Goal: Ask a question: Seek information or help from site administrators or community

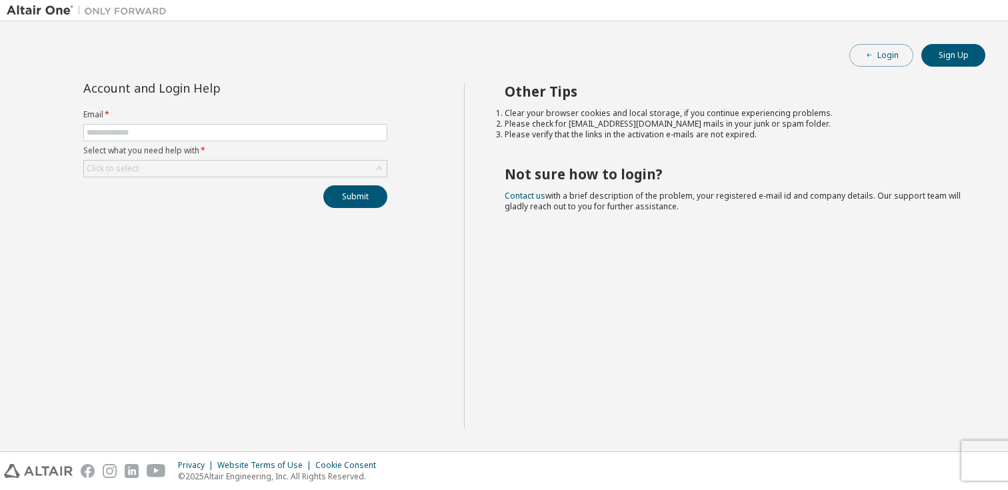
click at [887, 51] on button "Login" at bounding box center [881, 55] width 64 height 23
click at [195, 133] on input "text" at bounding box center [235, 132] width 297 height 11
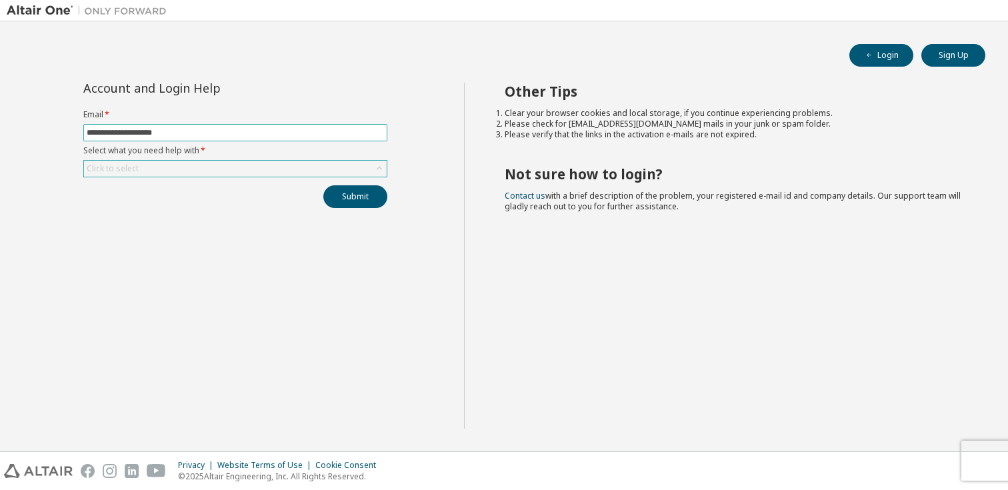
type input "**********"
click at [159, 167] on div "Click to select" at bounding box center [235, 169] width 303 height 16
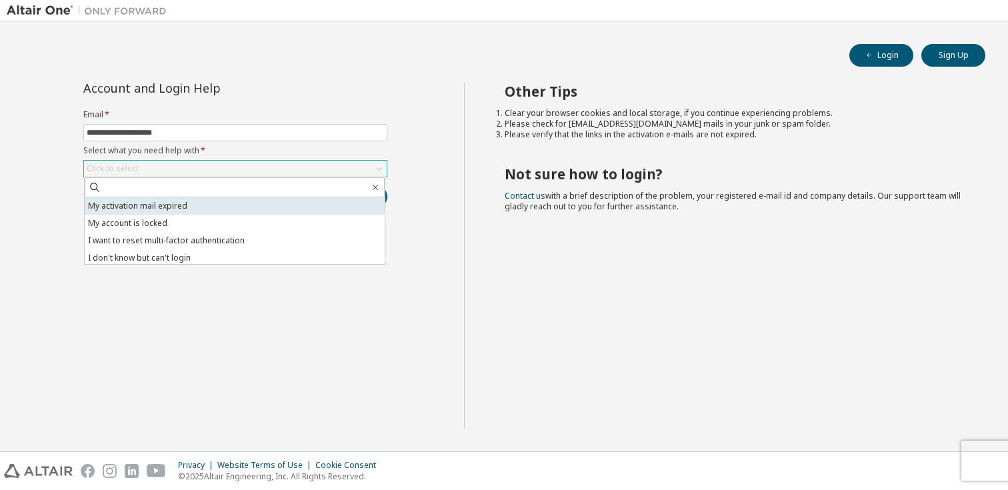
scroll to position [37, 0]
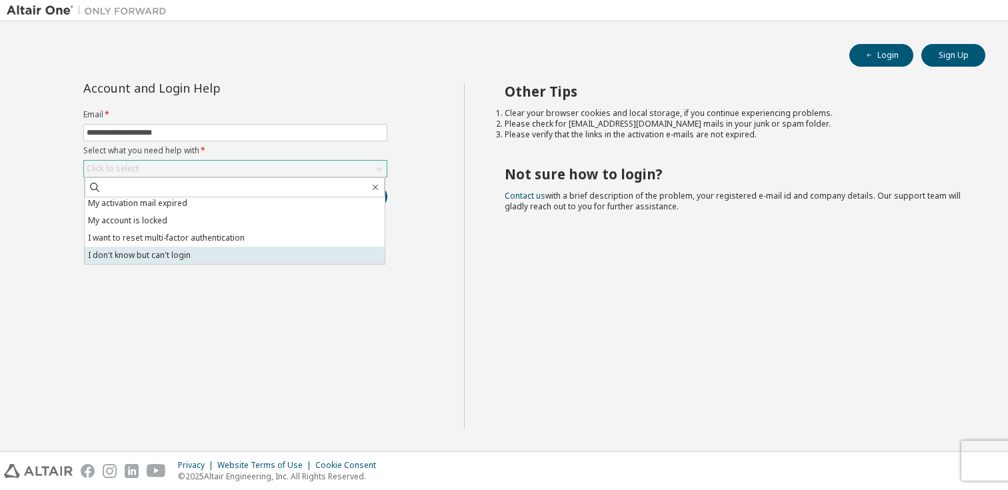
click at [214, 253] on li "I don't know but can't login" at bounding box center [235, 255] width 300 height 17
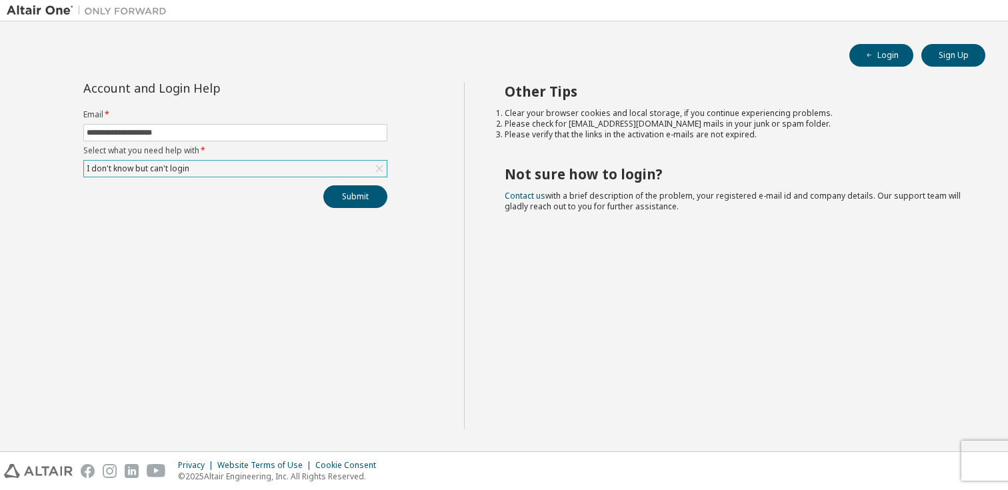
click at [255, 171] on div "I don't know but can't login" at bounding box center [235, 169] width 303 height 16
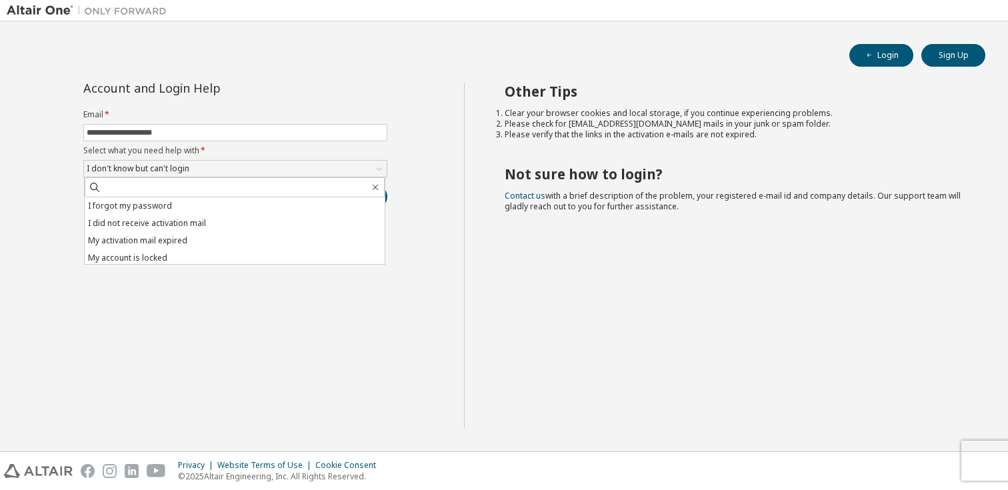
click at [287, 291] on div "**********" at bounding box center [235, 256] width 457 height 346
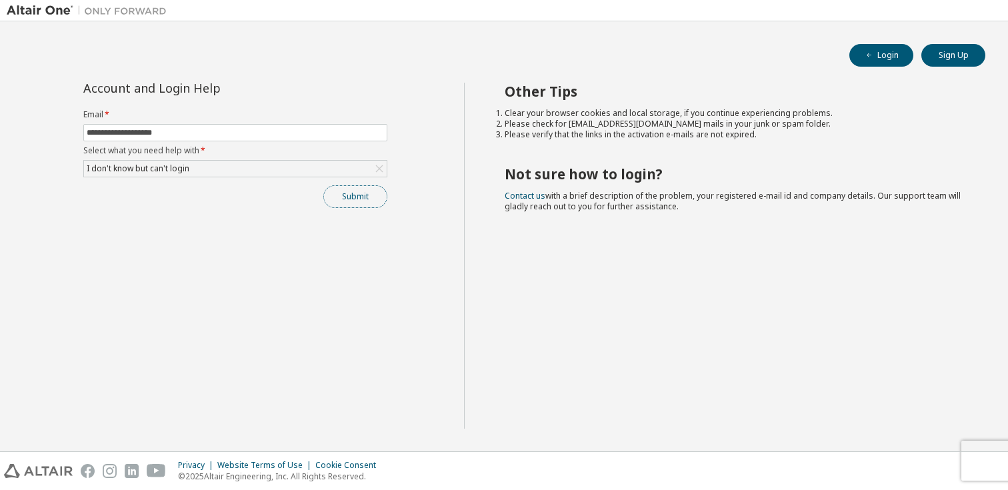
click at [355, 199] on button "Submit" at bounding box center [355, 196] width 64 height 23
click at [371, 203] on button "Submit" at bounding box center [355, 196] width 64 height 23
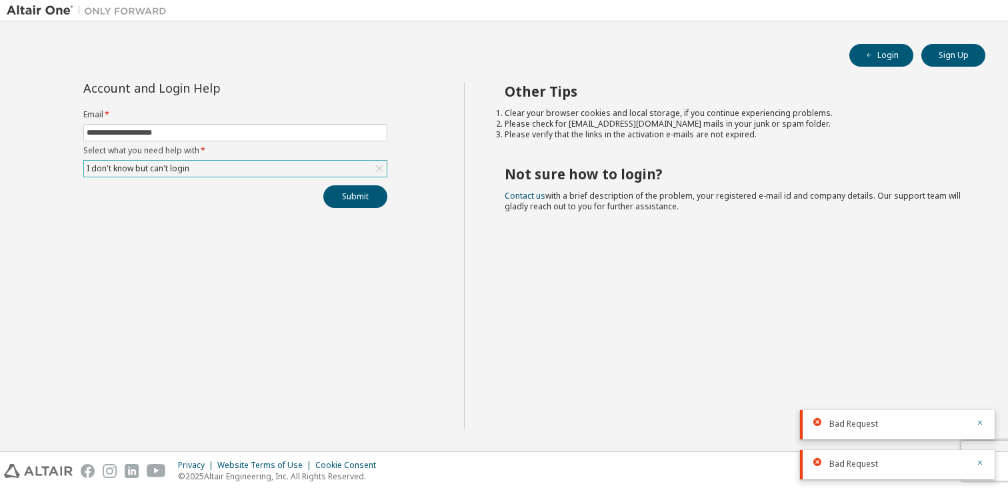
click at [308, 173] on div "I don't know but can't login" at bounding box center [235, 169] width 303 height 16
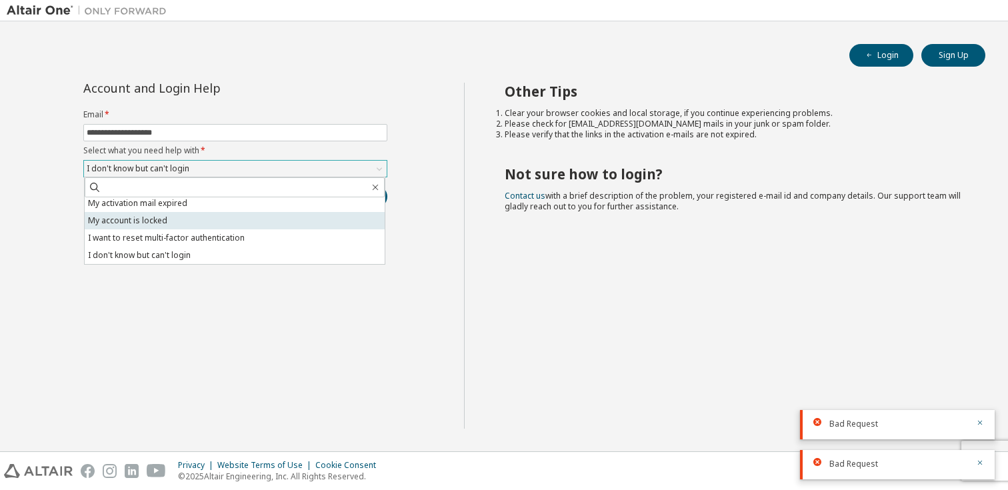
click at [290, 218] on li "My account is locked" at bounding box center [235, 220] width 300 height 17
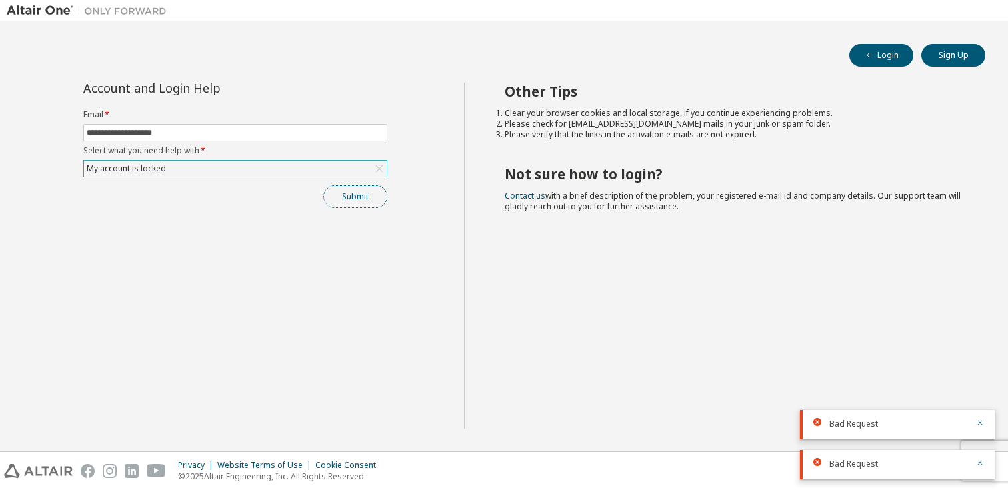
click at [361, 193] on button "Submit" at bounding box center [355, 196] width 64 height 23
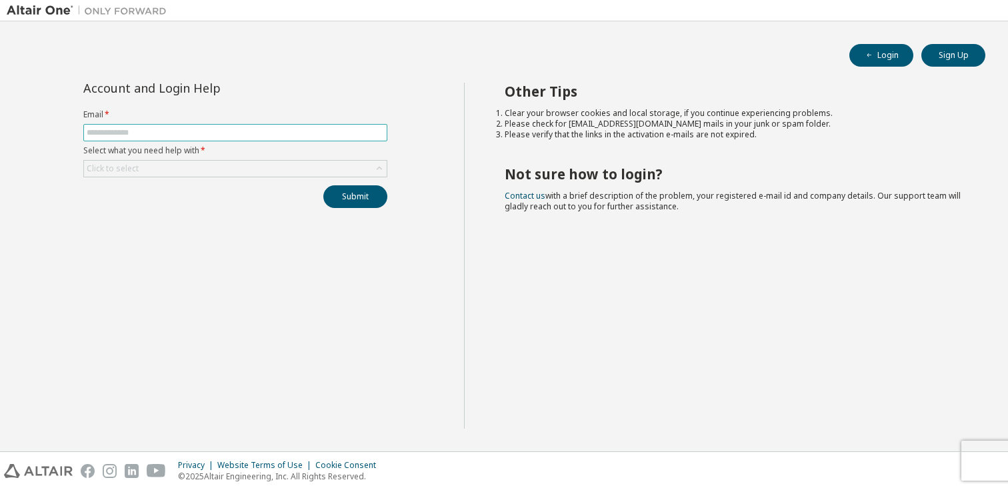
click at [144, 133] on input "text" at bounding box center [235, 132] width 297 height 11
type input "**********"
click at [179, 163] on div "Click to select" at bounding box center [235, 169] width 303 height 16
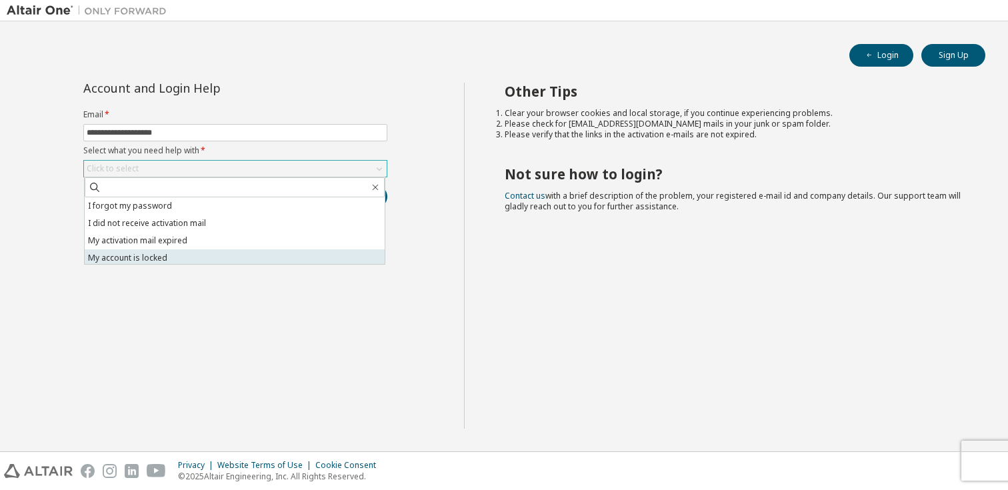
click at [183, 251] on li "My account is locked" at bounding box center [235, 257] width 300 height 17
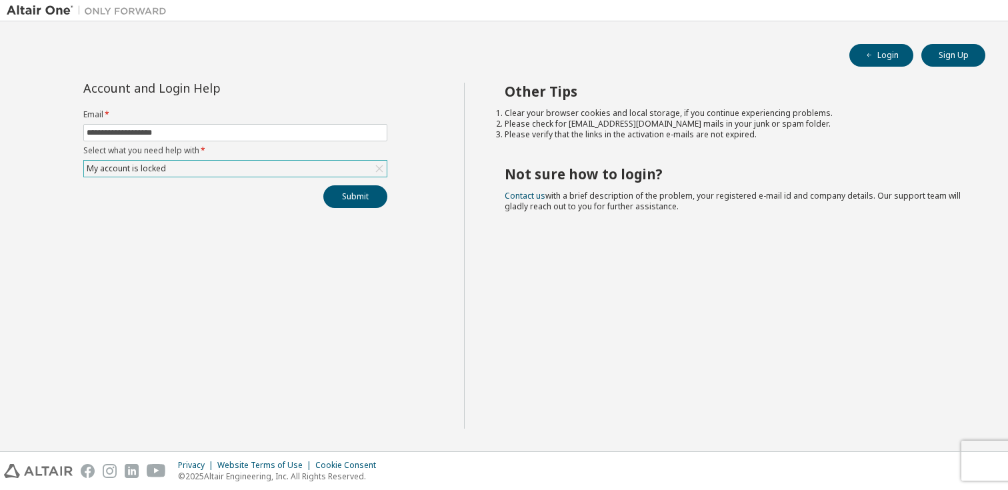
click at [329, 185] on div "Submit" at bounding box center [235, 196] width 304 height 23
click at [337, 194] on button "Submit" at bounding box center [355, 196] width 64 height 23
